Goal: Task Accomplishment & Management: Manage account settings

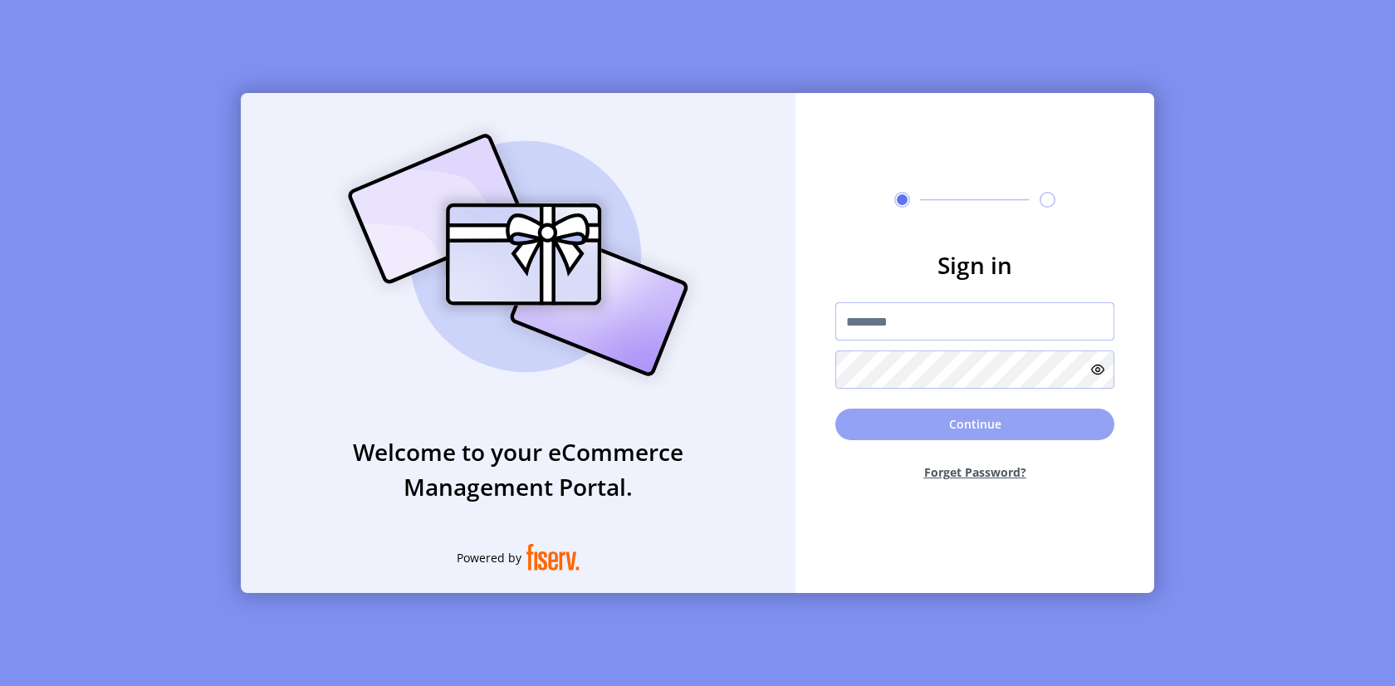
type input "**********"
click at [1007, 433] on button "Continue" at bounding box center [974, 425] width 279 height 32
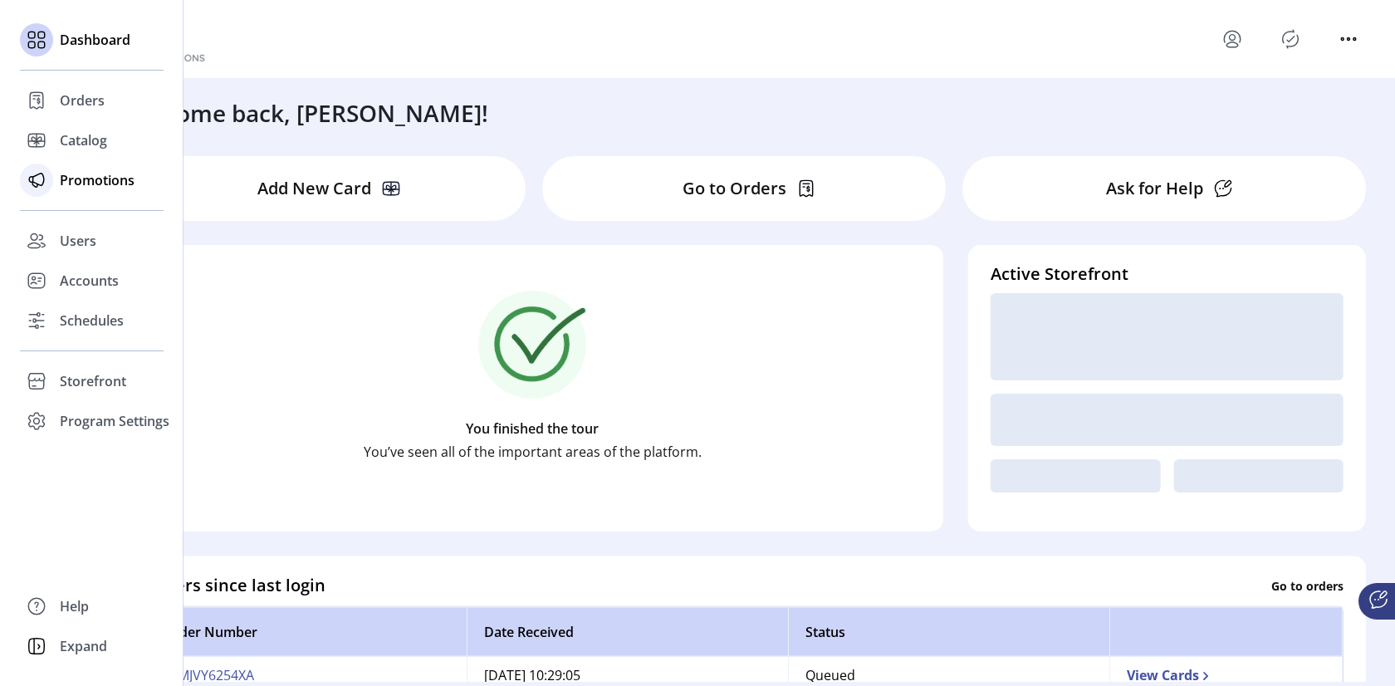
click at [77, 183] on span "Promotions" at bounding box center [97, 180] width 75 height 20
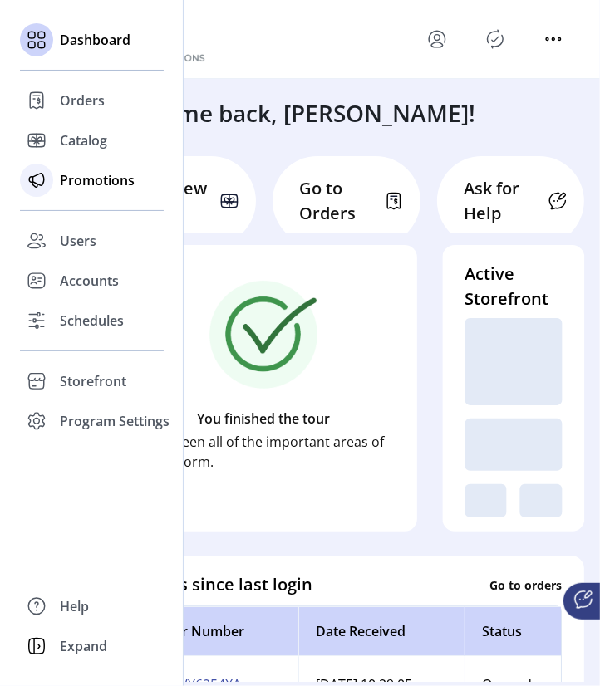
click at [86, 182] on span "Promotions" at bounding box center [97, 180] width 75 height 20
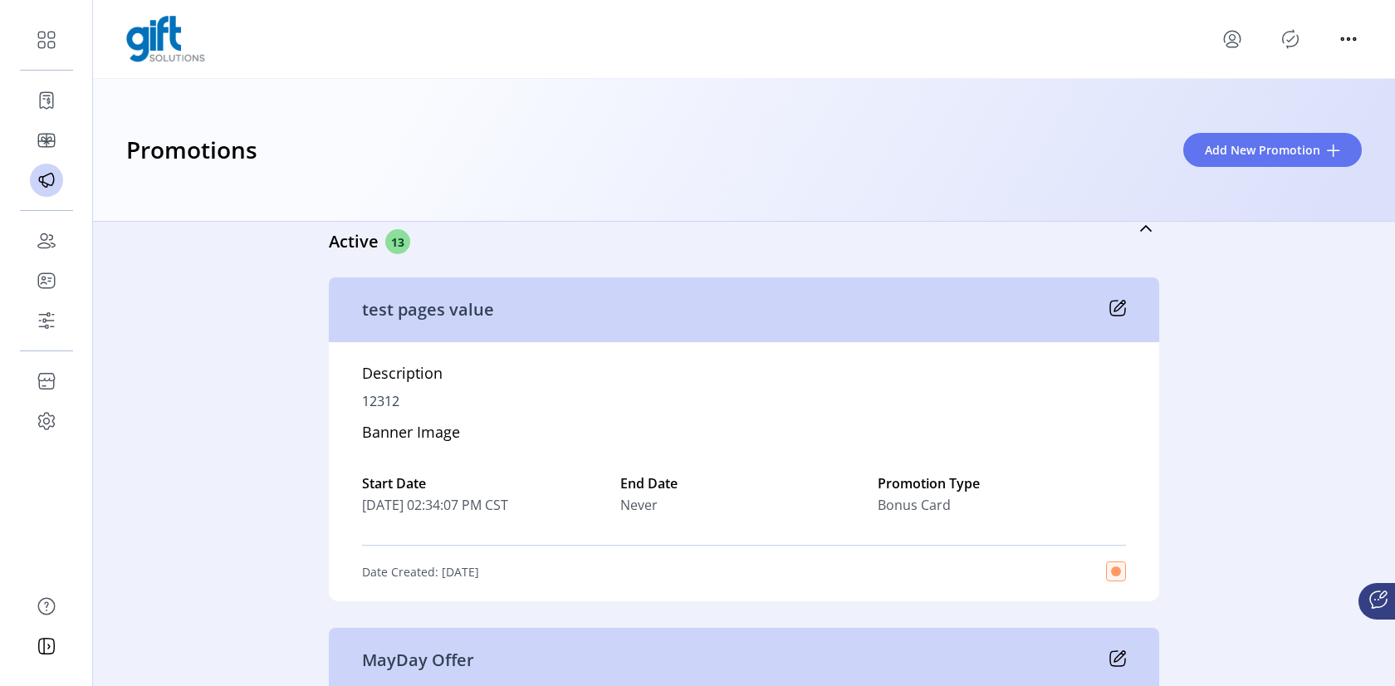
scroll to position [61, 0]
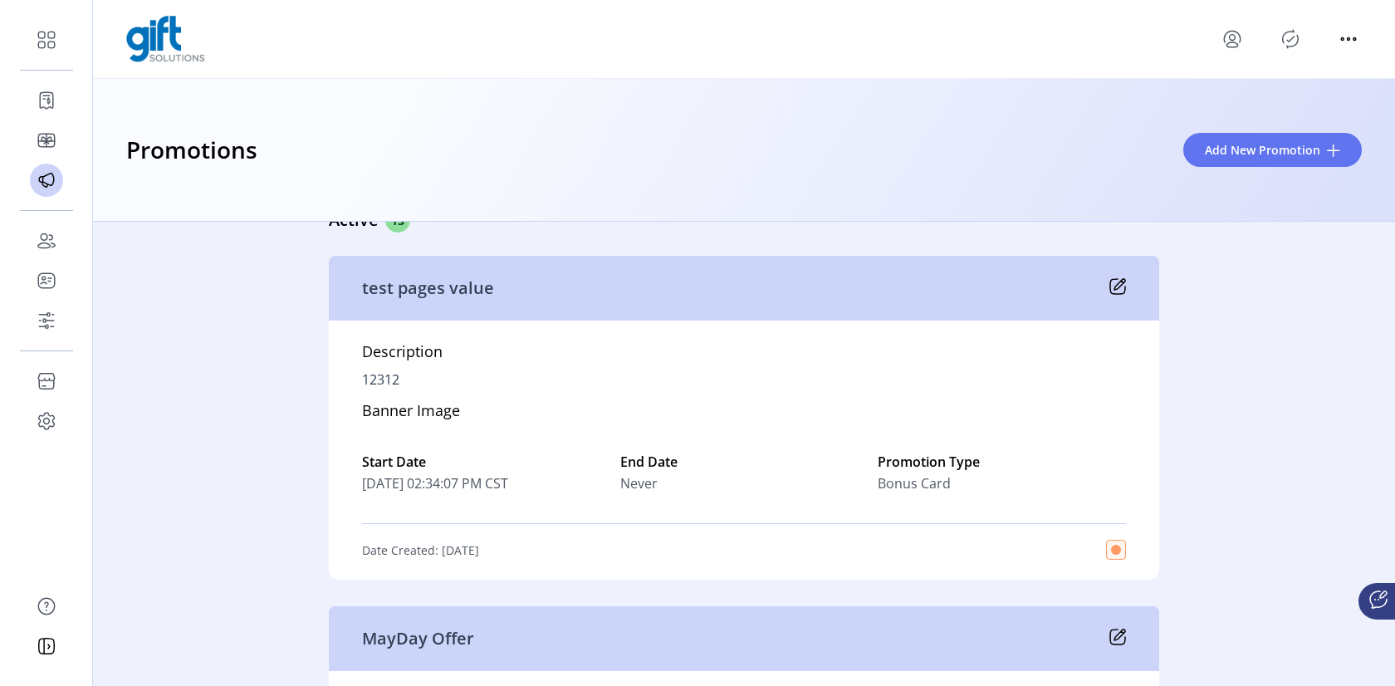
click at [1117, 287] on icon at bounding box center [1117, 286] width 17 height 17
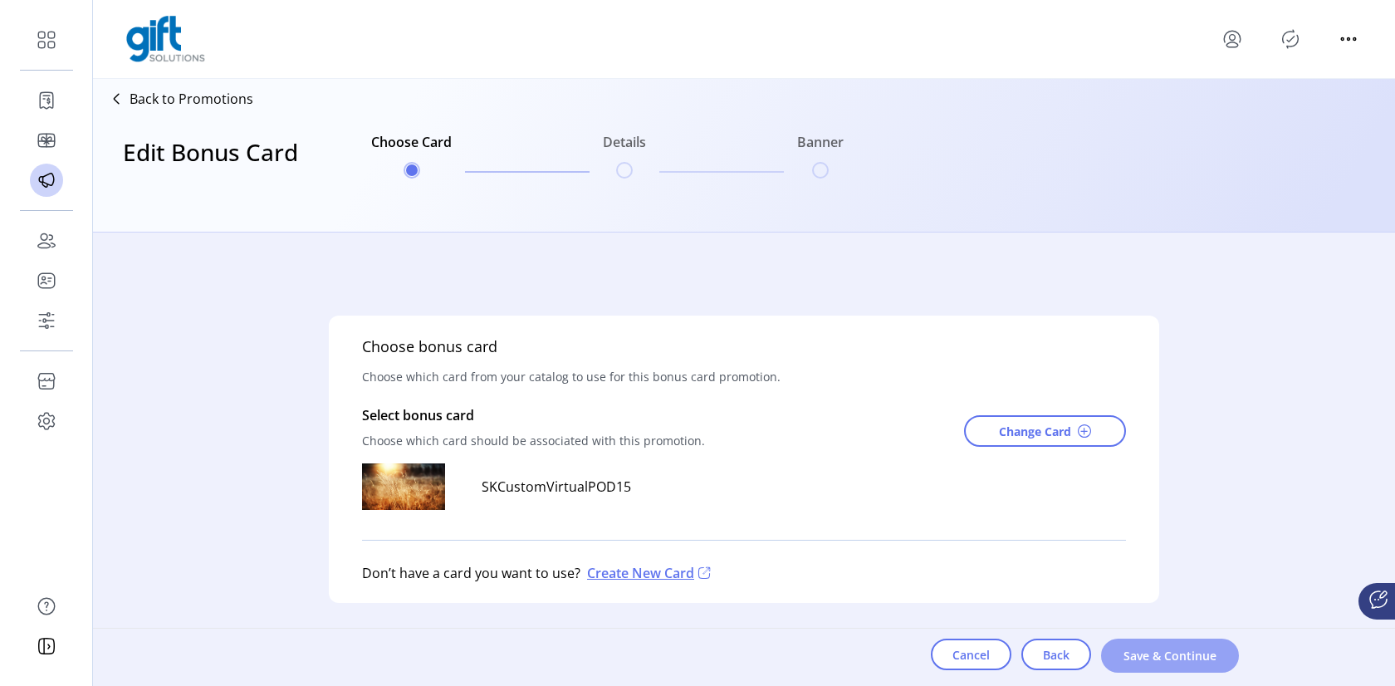
click at [1174, 658] on span "Save & Continue" at bounding box center [1170, 655] width 95 height 17
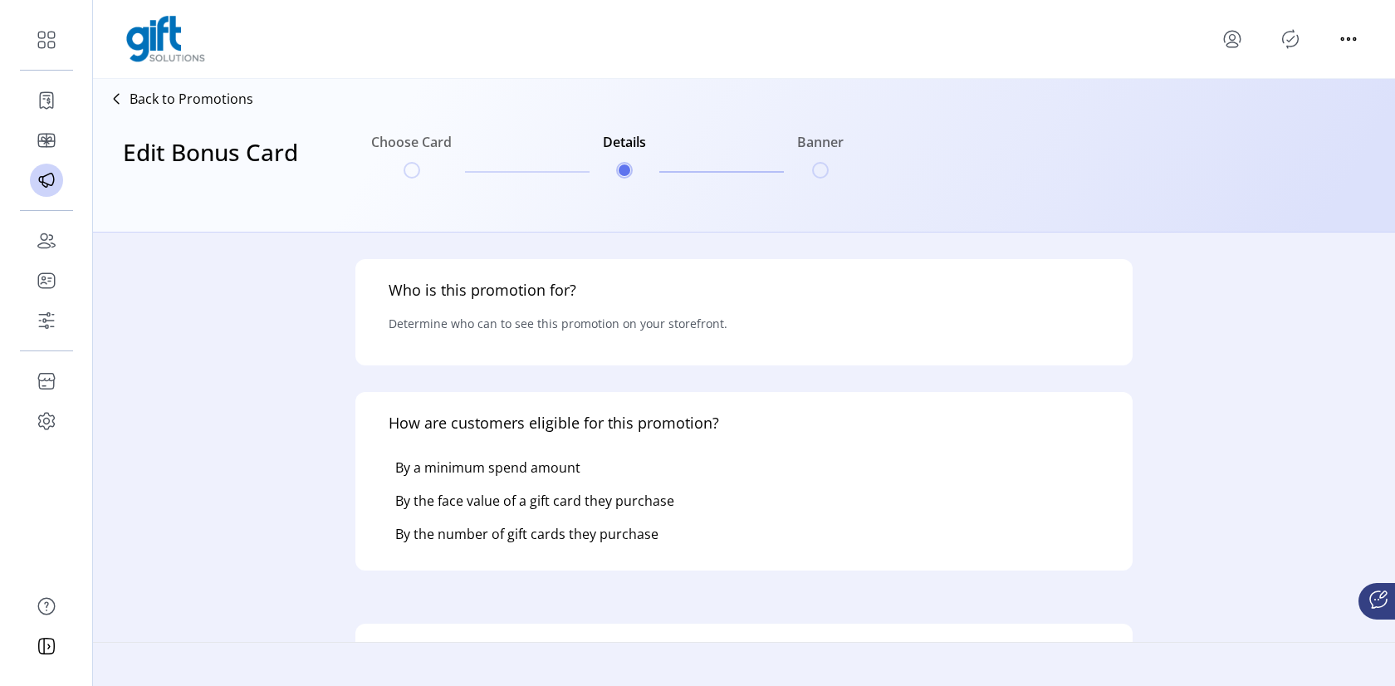
type input "**********"
type textarea "*****"
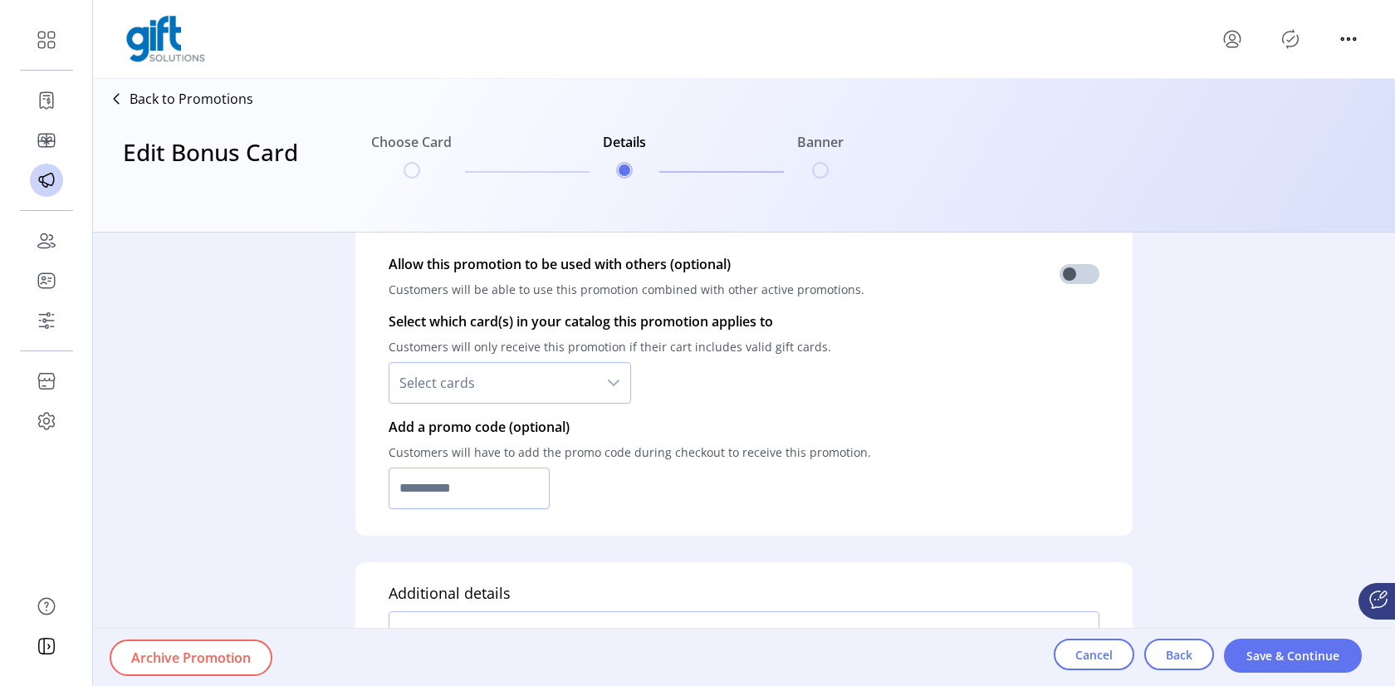
scroll to position [1289, 0]
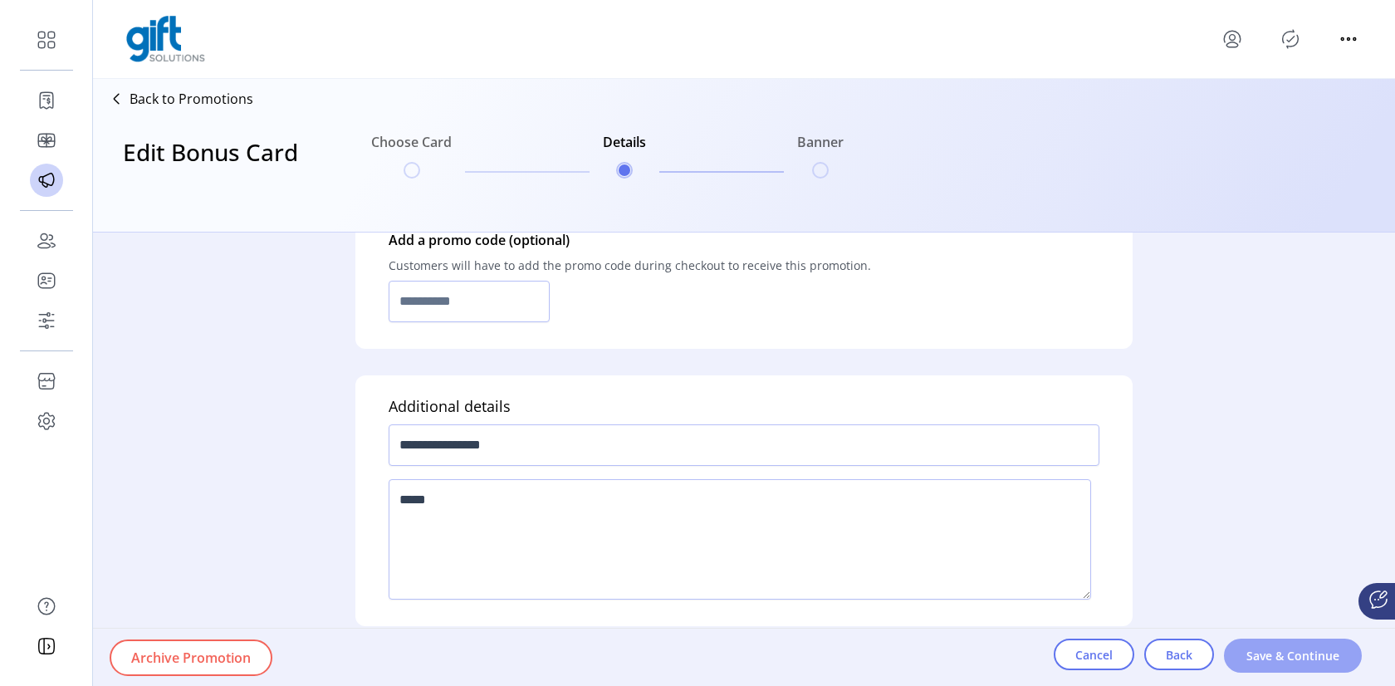
click at [1295, 669] on button "Save & Continue" at bounding box center [1293, 656] width 138 height 34
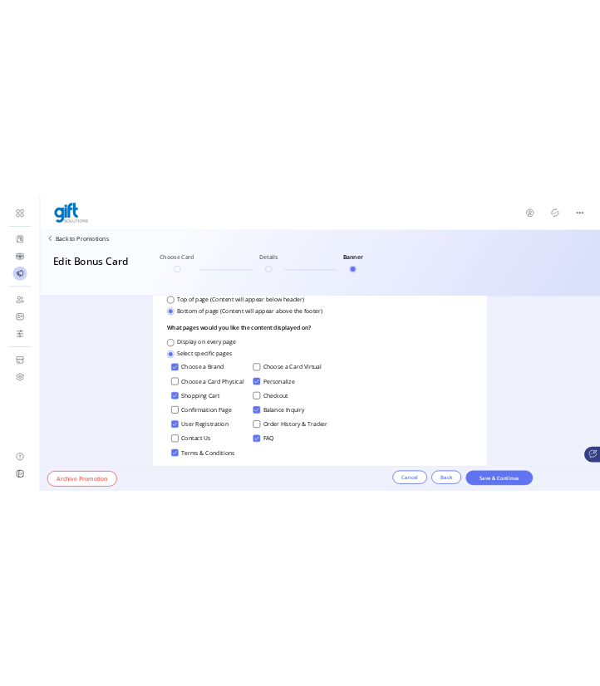
scroll to position [838, 0]
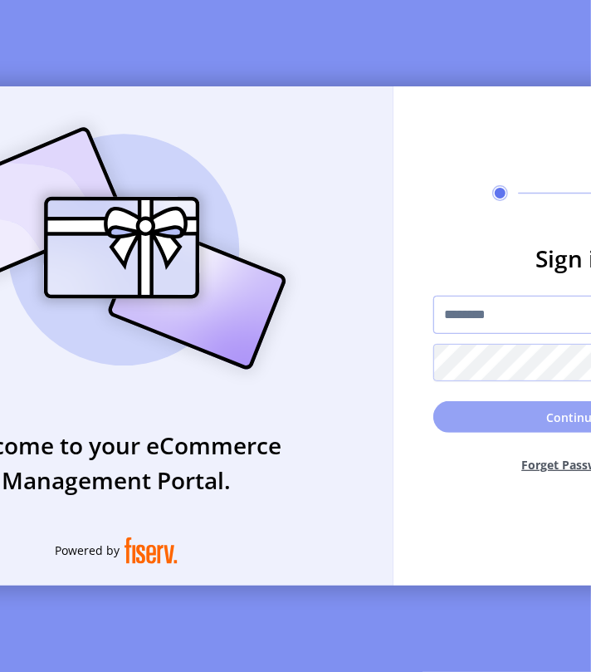
type input "**********"
click at [529, 429] on button "Continue" at bounding box center [572, 417] width 279 height 32
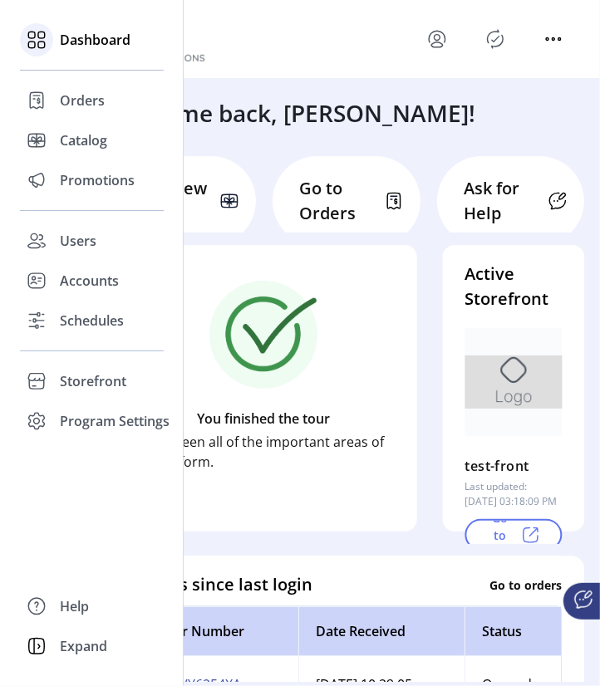
click at [91, 32] on span "Dashboard" at bounding box center [95, 40] width 71 height 20
click at [83, 94] on span "Orders" at bounding box center [82, 101] width 45 height 20
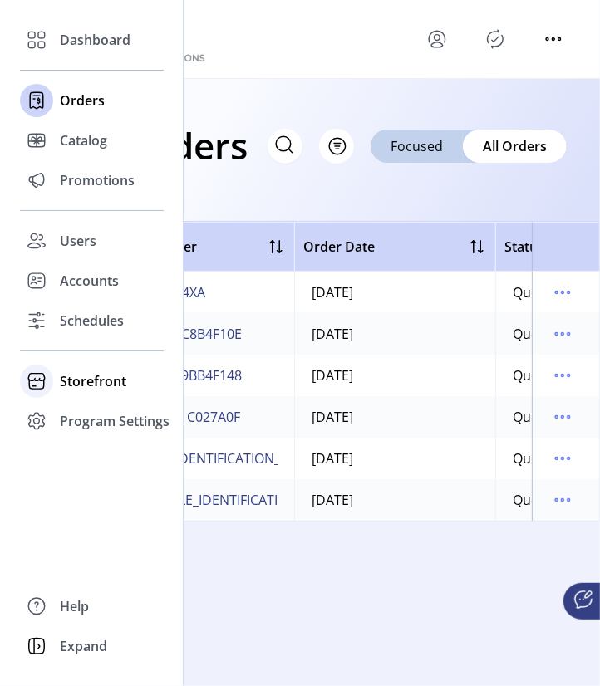
click at [74, 384] on span "Storefront" at bounding box center [93, 381] width 66 height 20
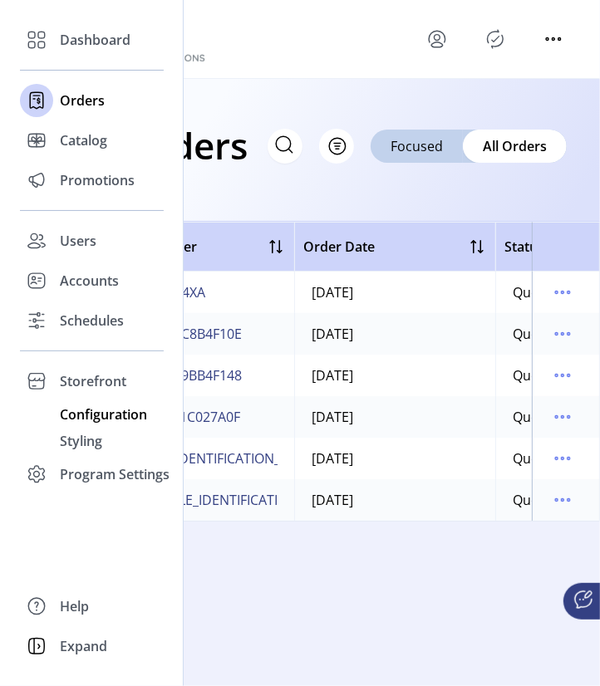
click at [84, 421] on span "Configuration" at bounding box center [103, 414] width 87 height 20
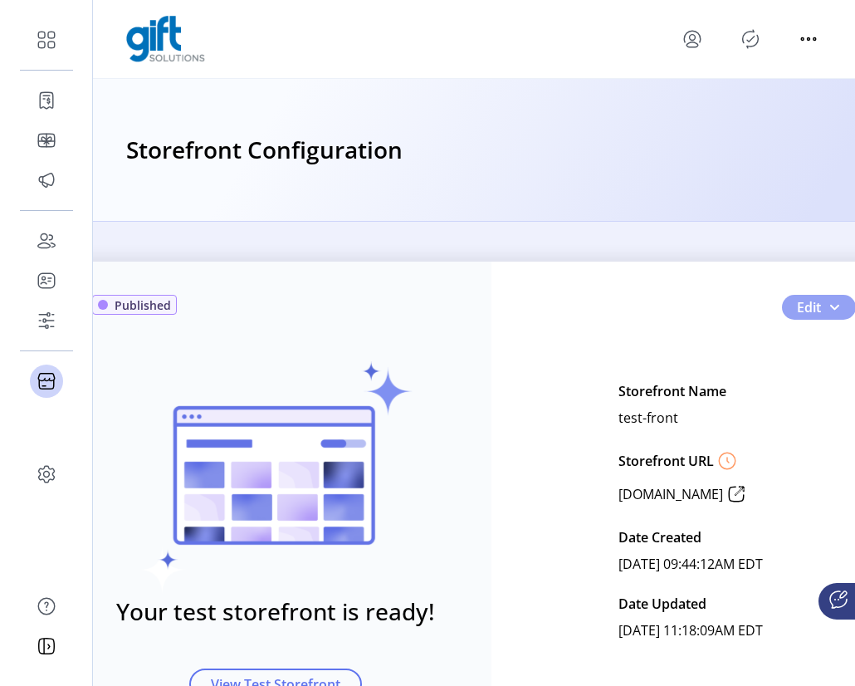
click at [599, 295] on button "Edit" at bounding box center [819, 307] width 74 height 25
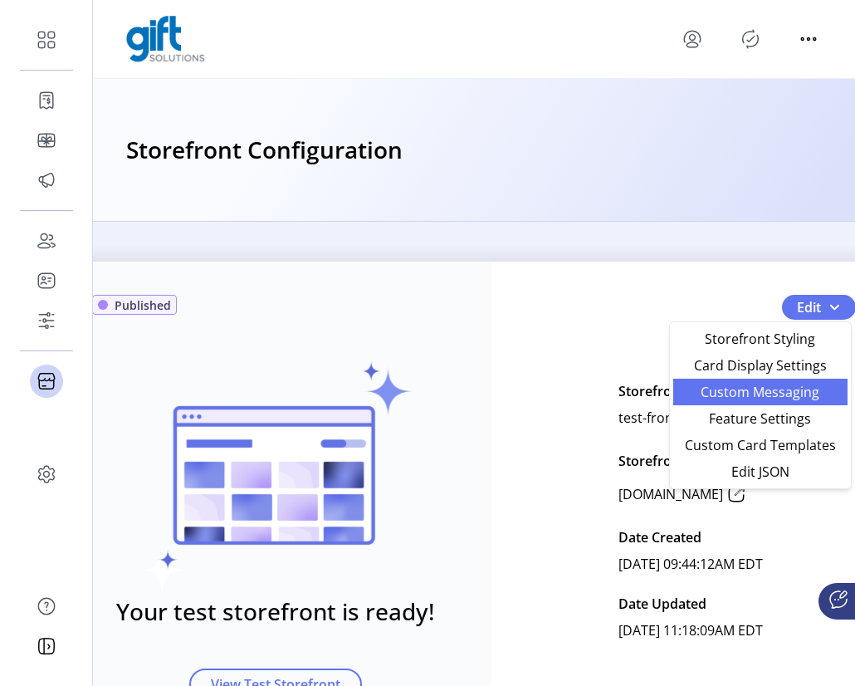
click at [599, 399] on span "Custom Messaging" at bounding box center [760, 391] width 154 height 13
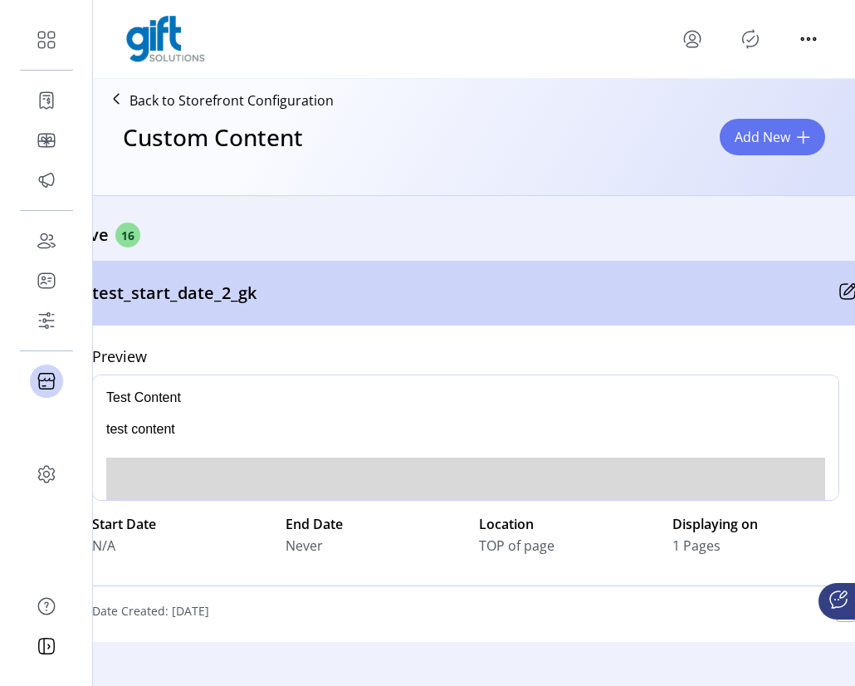
click at [599, 291] on icon at bounding box center [849, 289] width 11 height 11
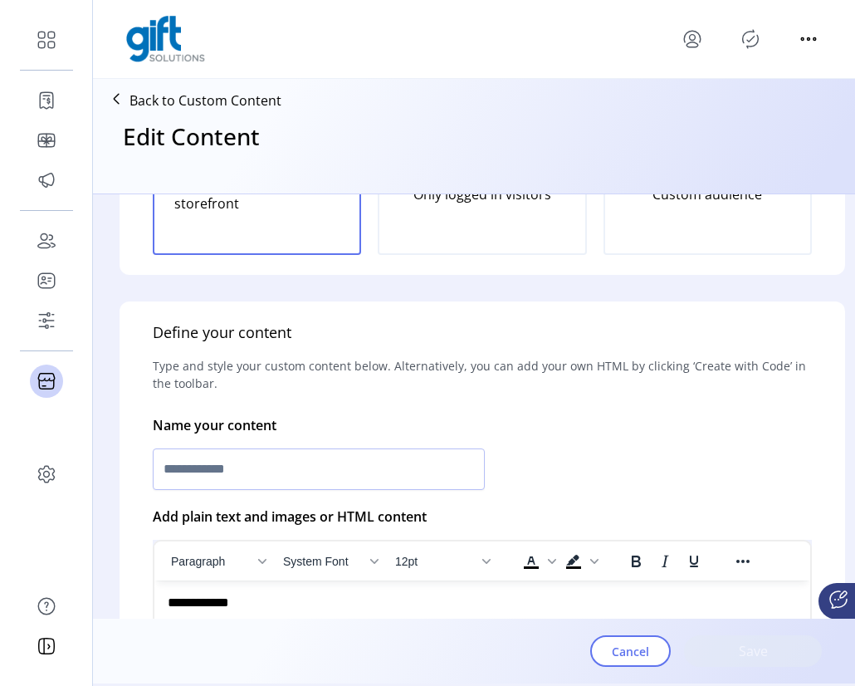
type input "**********"
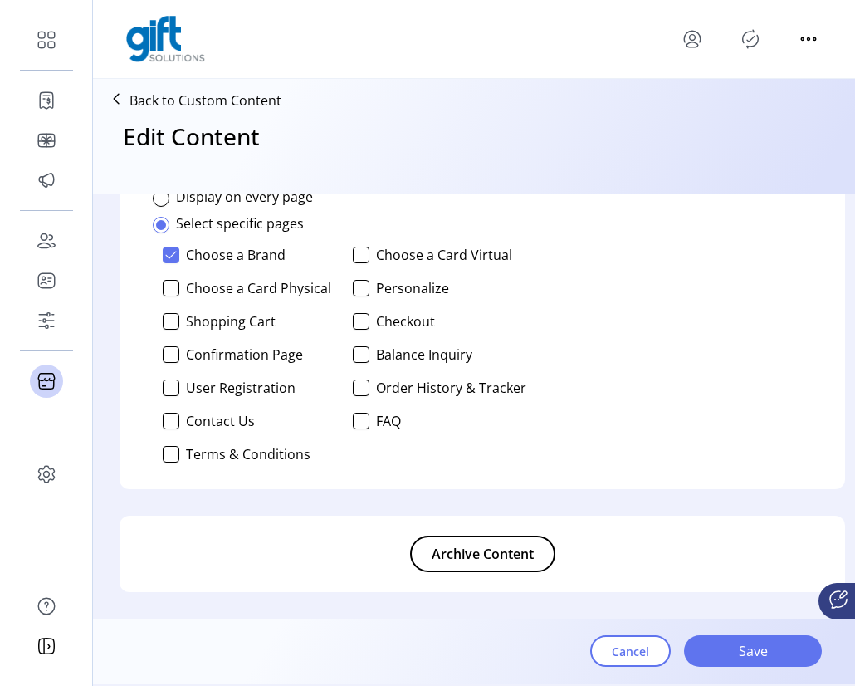
scroll to position [1246, 0]
click at [361, 280] on div at bounding box center [361, 288] width 17 height 17
click at [360, 346] on div at bounding box center [361, 354] width 17 height 17
click at [180, 413] on p-checkbox "Contact Us" at bounding box center [250, 421] width 174 height 17
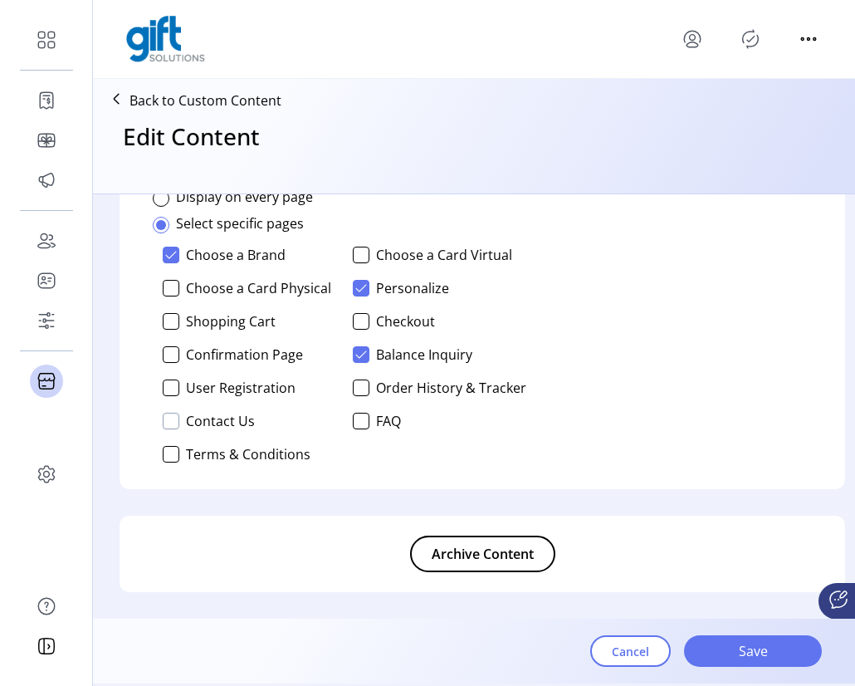
click at [175, 413] on div at bounding box center [171, 421] width 17 height 17
click at [599, 660] on span "Save" at bounding box center [753, 651] width 95 height 20
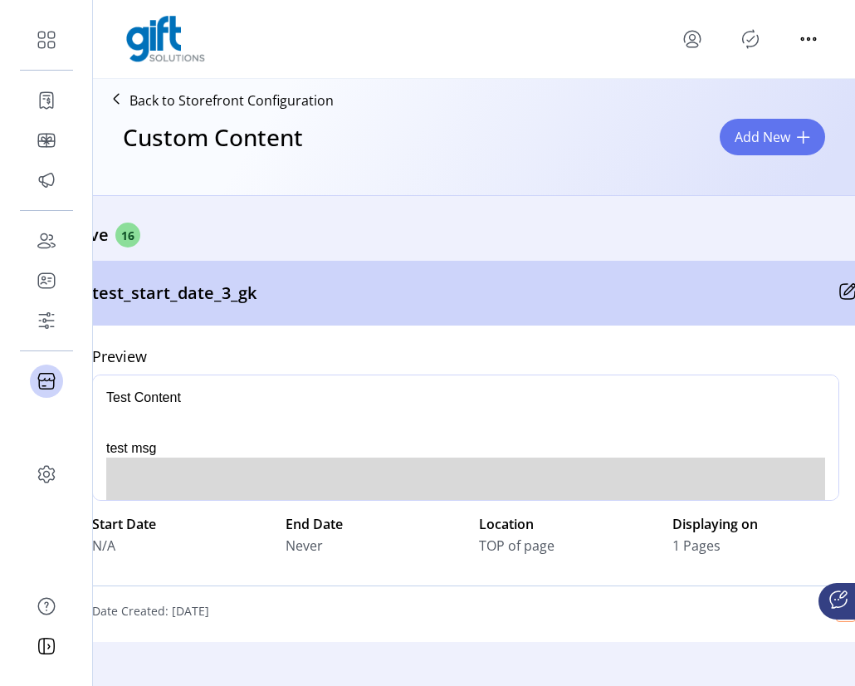
click at [599, 294] on icon at bounding box center [848, 291] width 17 height 17
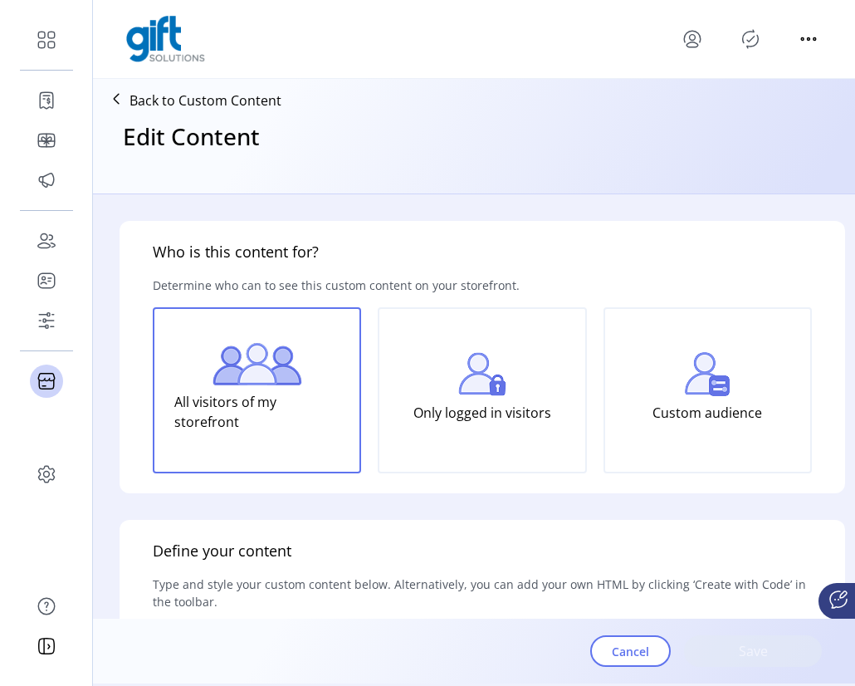
type input "**********"
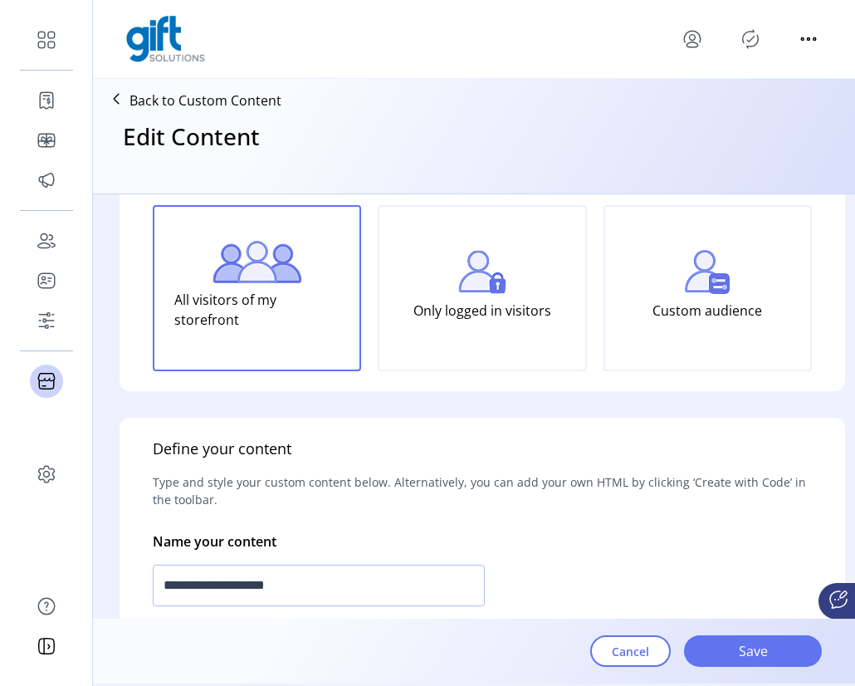
click at [124, 98] on icon at bounding box center [116, 99] width 27 height 27
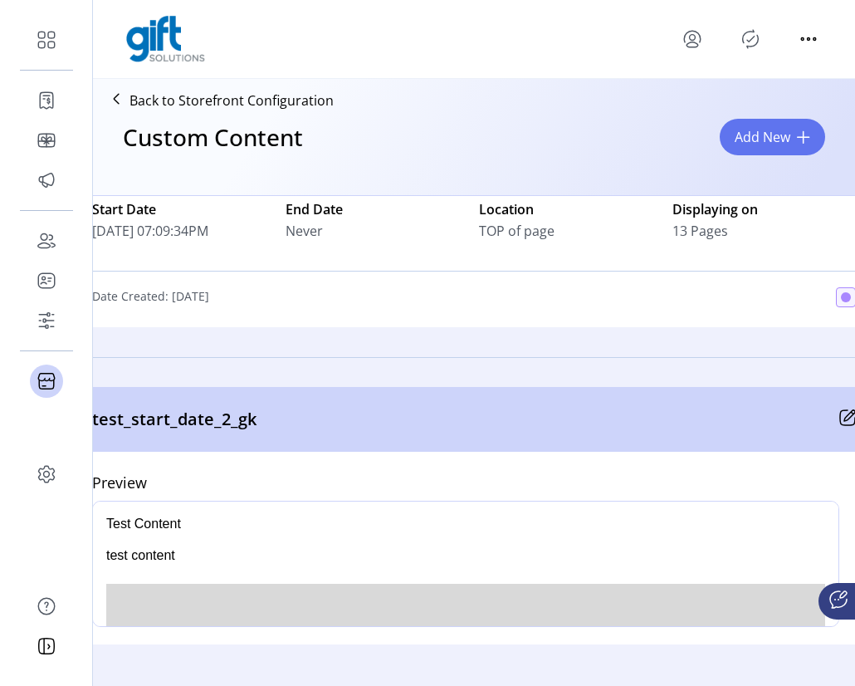
click at [599, 409] on icon at bounding box center [848, 417] width 17 height 17
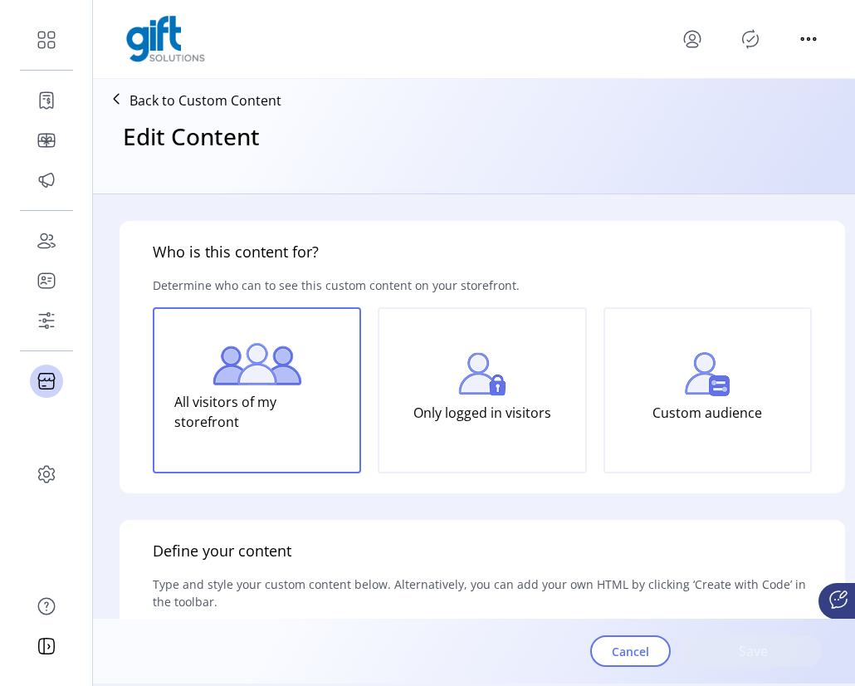
type input "**********"
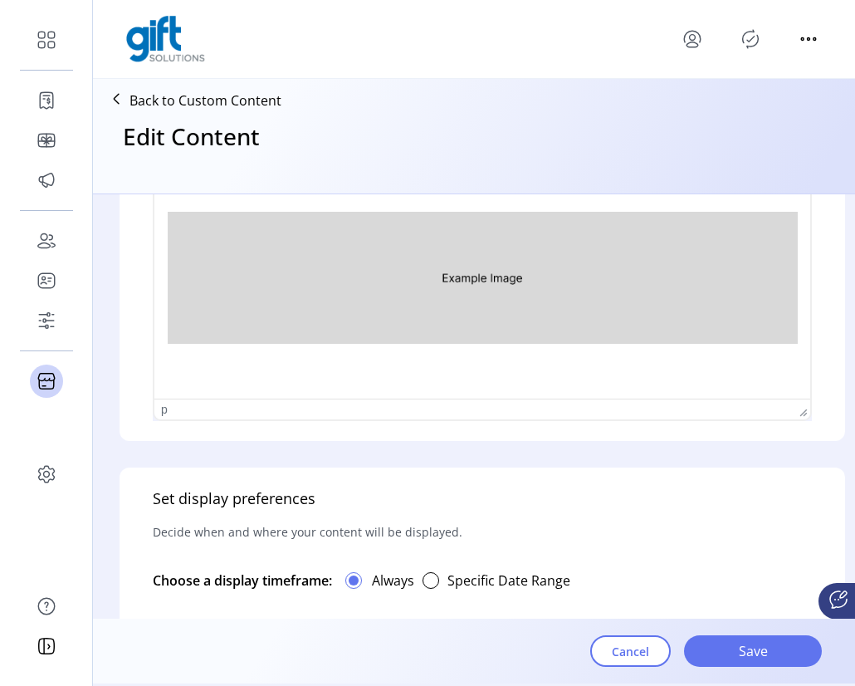
scroll to position [625, 0]
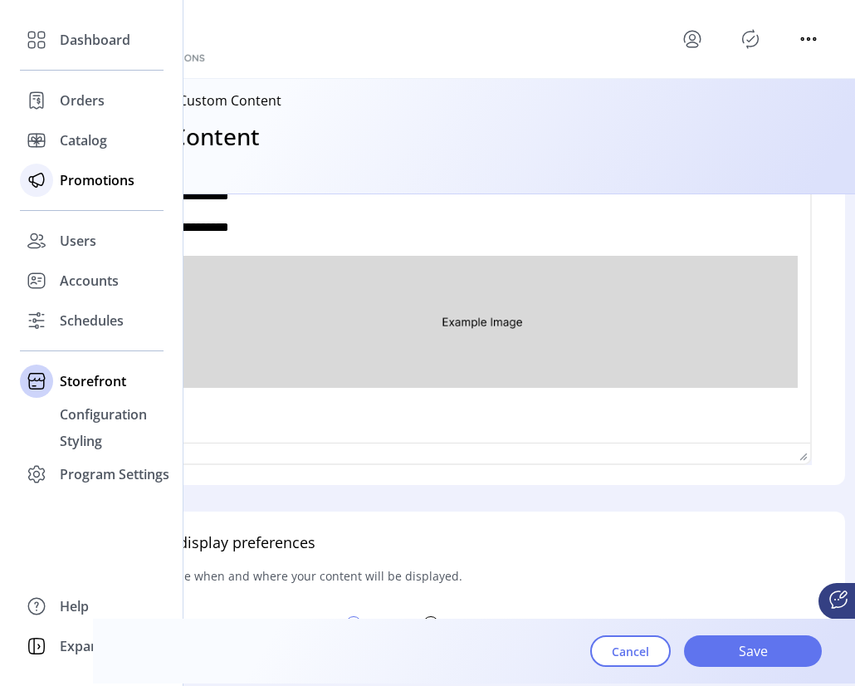
click at [114, 183] on span "Promotions" at bounding box center [97, 180] width 75 height 20
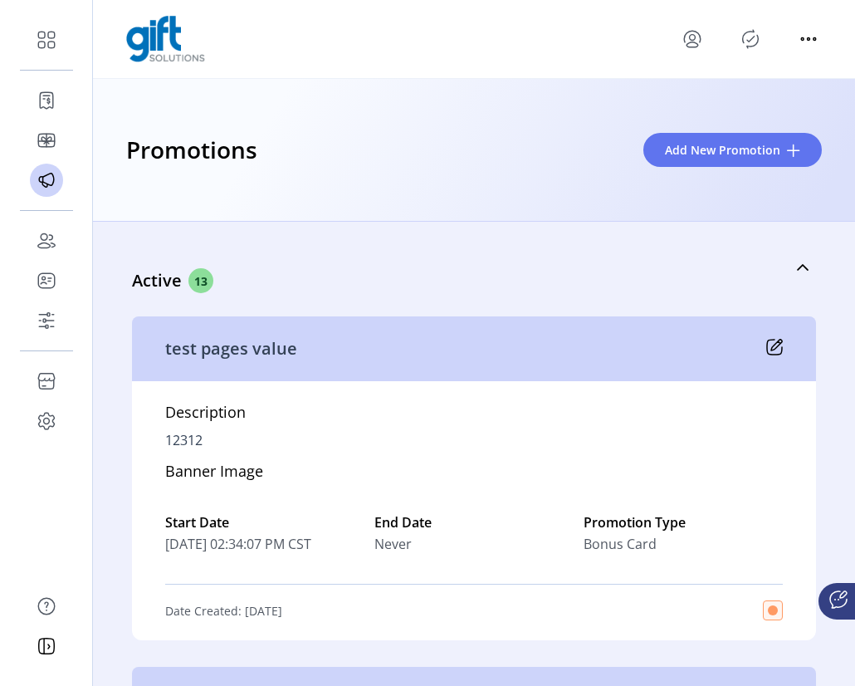
click at [599, 343] on icon at bounding box center [774, 347] width 17 height 17
